Goal: Task Accomplishment & Management: Manage account settings

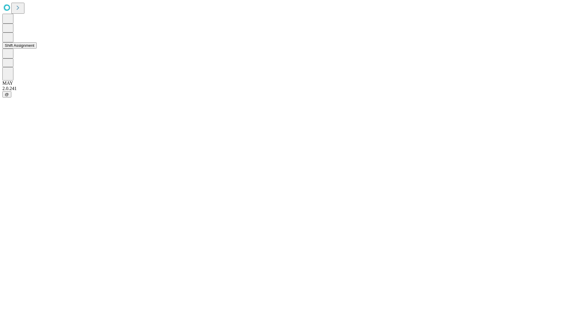
click at [37, 49] on button "Shift Assignment" at bounding box center [19, 45] width 34 height 6
